Goal: Browse casually

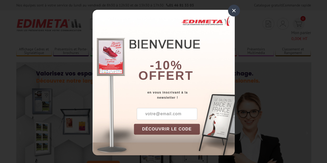
click at [234, 12] on div "×" at bounding box center [234, 11] width 12 height 12
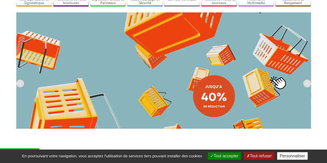
scroll to position [50, 0]
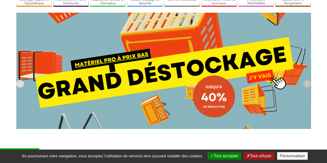
click at [308, 80] on button "button" at bounding box center [307, 84] width 8 height 8
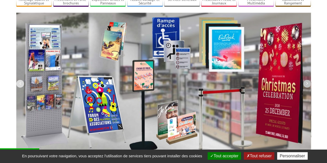
click at [308, 80] on button "button" at bounding box center [307, 84] width 8 height 8
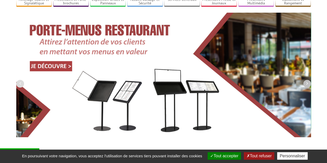
click at [308, 80] on button "button" at bounding box center [307, 84] width 8 height 8
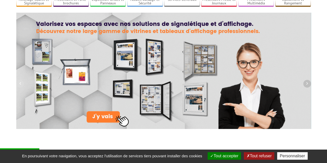
click at [308, 80] on button "button" at bounding box center [307, 84] width 8 height 8
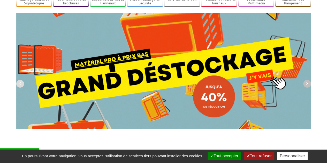
click at [308, 80] on button "button" at bounding box center [307, 84] width 8 height 8
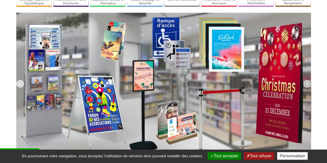
click at [308, 80] on button "button" at bounding box center [307, 84] width 8 height 8
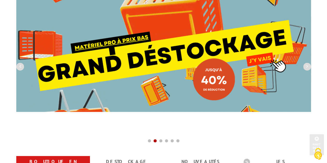
scroll to position [0, 0]
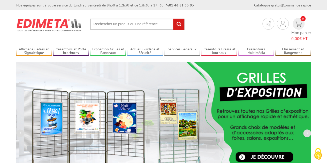
click at [36, 20] on img at bounding box center [49, 25] width 66 height 19
